Goal: Transaction & Acquisition: Download file/media

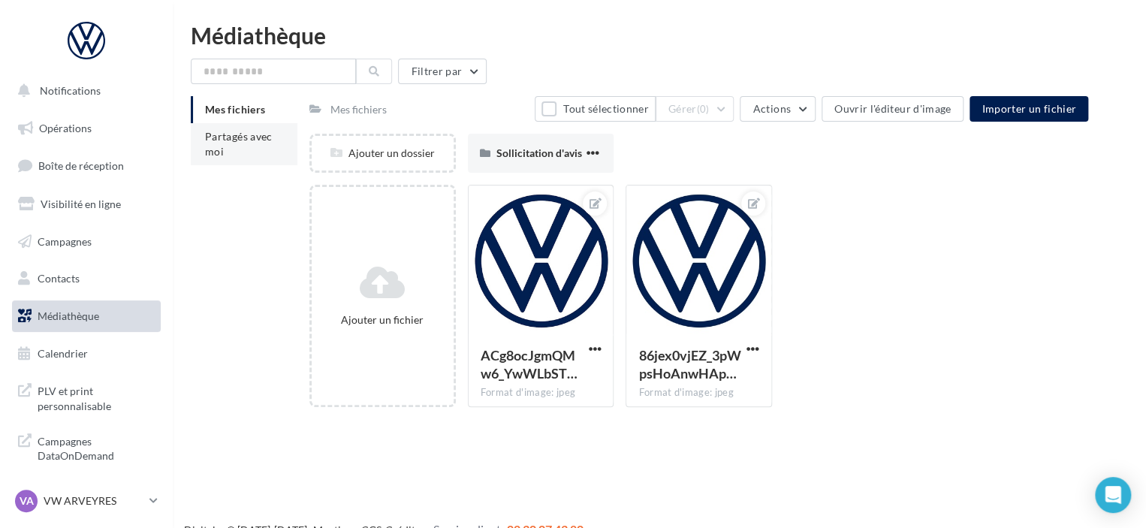
click at [252, 153] on li "Partagés avec moi" at bounding box center [244, 144] width 107 height 42
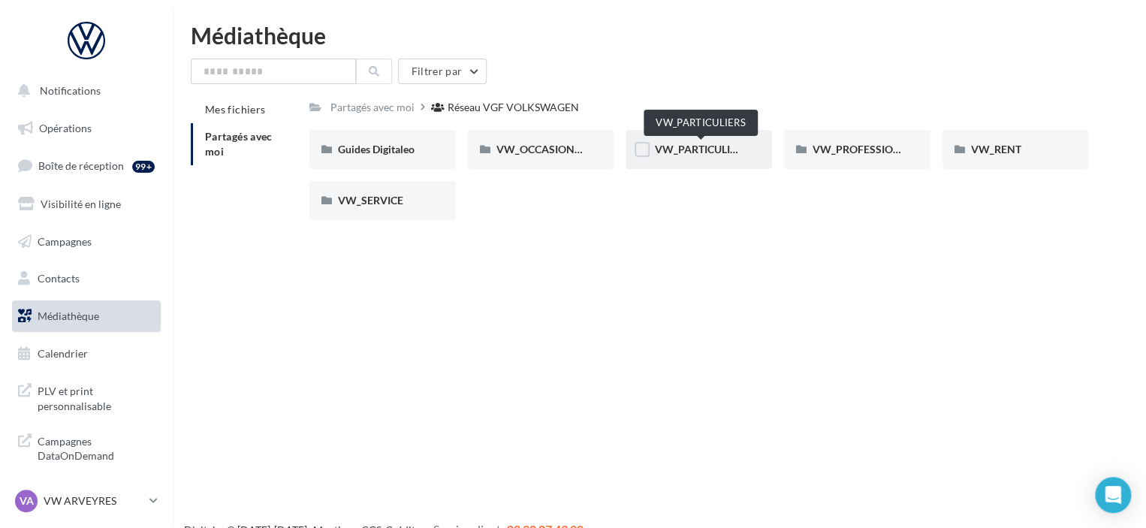
click at [695, 150] on span "VW_PARTICULIERS" at bounding box center [701, 149] width 94 height 13
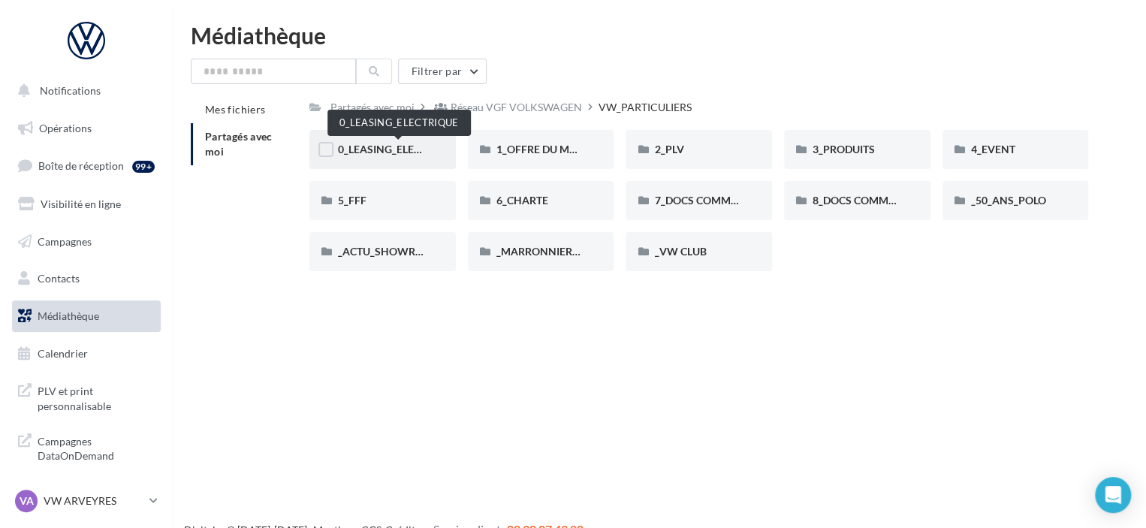
click at [369, 147] on span "0_LEASING_ELECTRIQUE" at bounding box center [398, 149] width 120 height 13
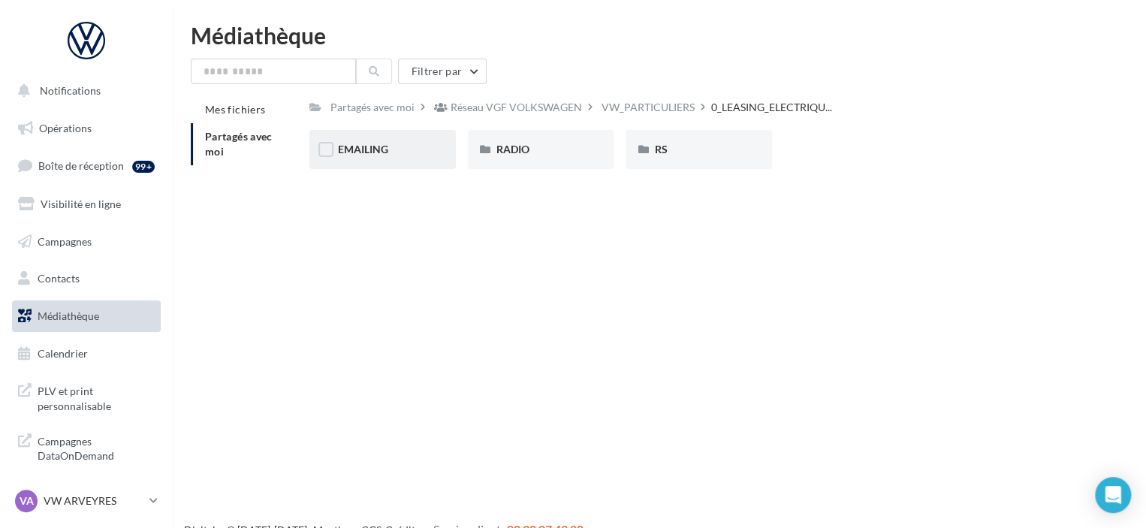
click at [354, 149] on span "EMAILING" at bounding box center [363, 149] width 50 height 13
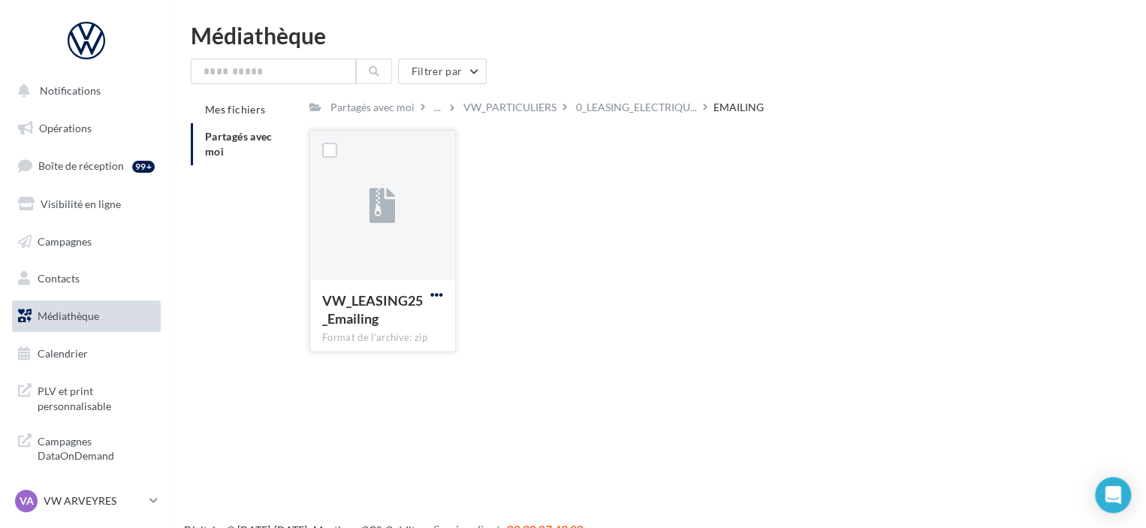
click at [431, 296] on span "button" at bounding box center [436, 295] width 13 height 13
click at [406, 331] on button "Télécharger" at bounding box center [371, 324] width 150 height 39
click at [639, 100] on span "0_LEASING_ELECTRIQU..." at bounding box center [636, 107] width 121 height 15
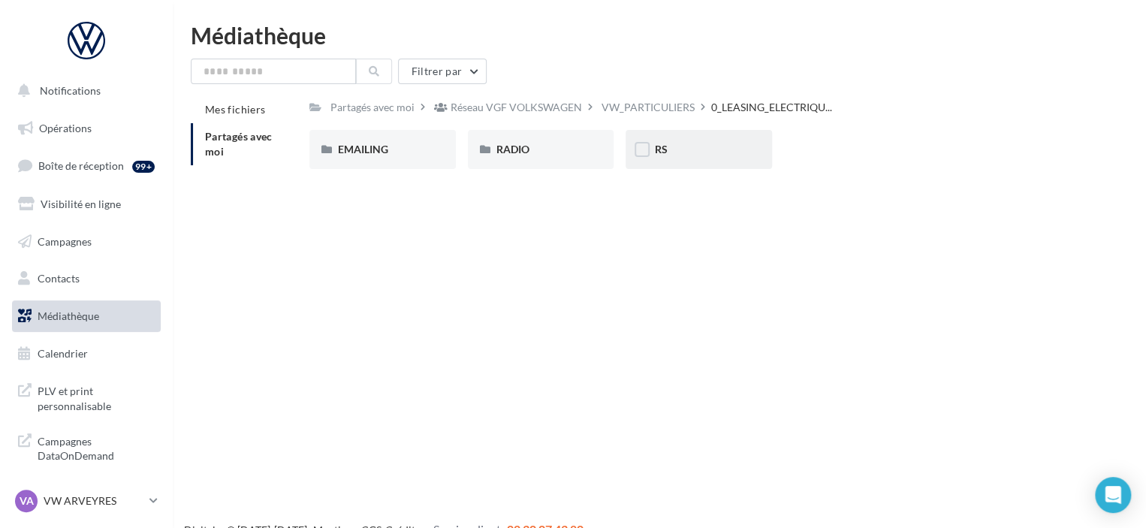
click at [682, 153] on div "RS" at bounding box center [698, 149] width 89 height 15
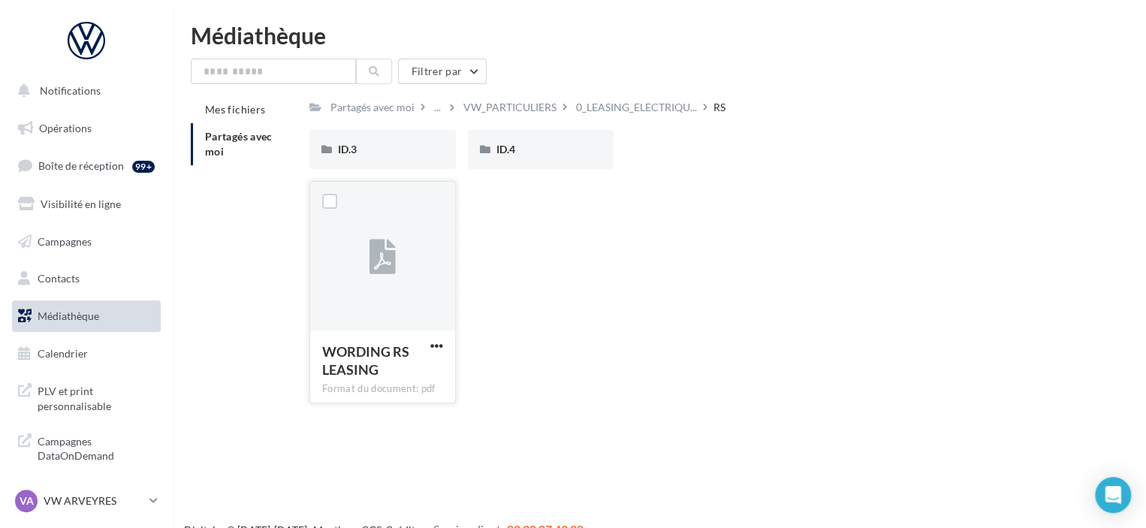
click at [364, 264] on div at bounding box center [382, 257] width 145 height 150
click at [499, 109] on div "VW_PARTICULIERS" at bounding box center [510, 107] width 93 height 15
